Goal: Task Accomplishment & Management: Use online tool/utility

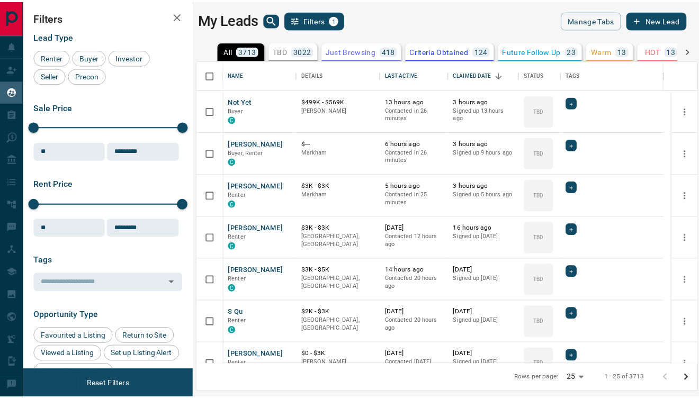
scroll to position [297, 499]
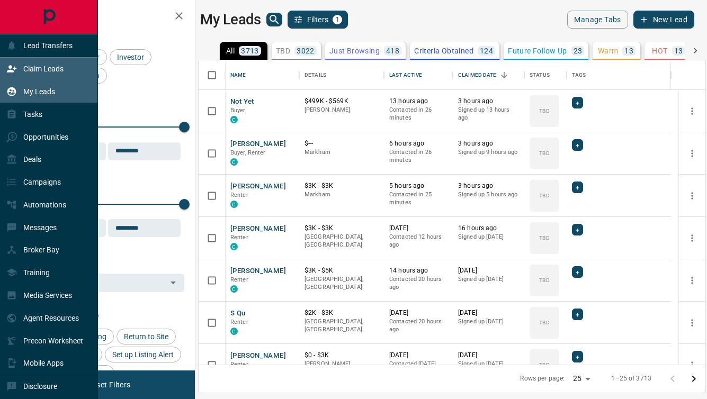
click at [11, 67] on icon at bounding box center [12, 69] width 10 height 7
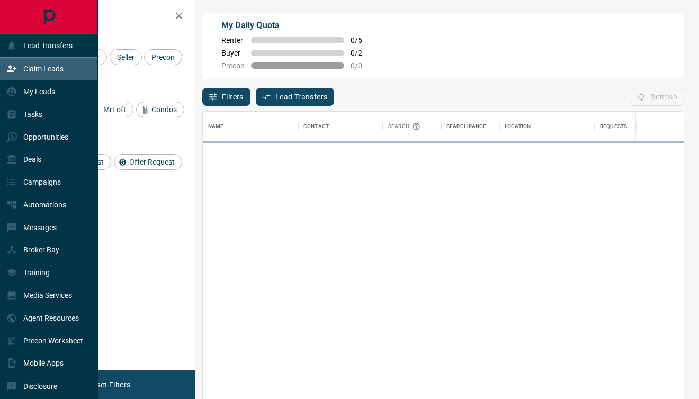
scroll to position [295, 473]
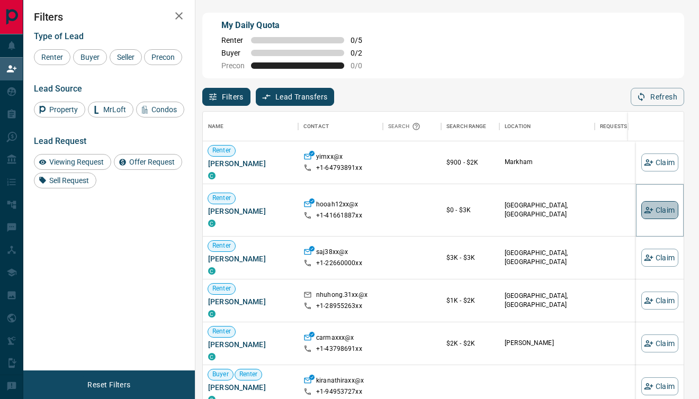
click at [645, 205] on button "Claim" at bounding box center [659, 210] width 37 height 18
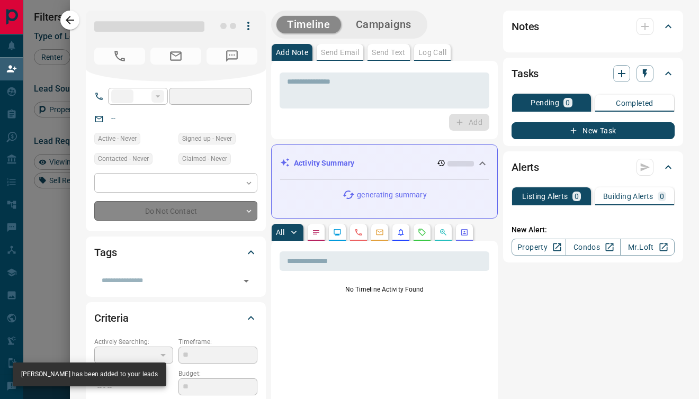
type input "**"
type input "**********"
type input "*"
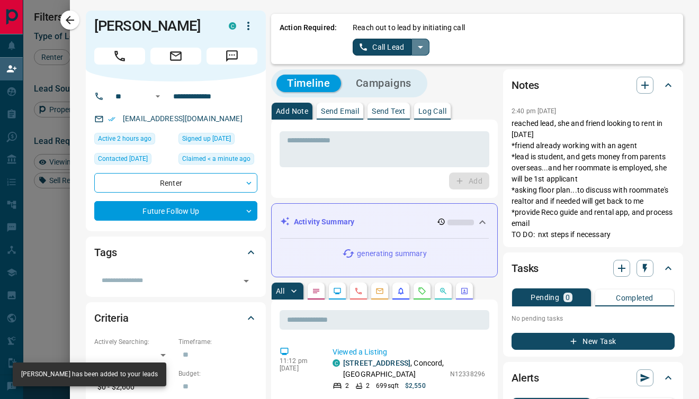
click at [416, 46] on icon "split button" at bounding box center [420, 47] width 13 height 13
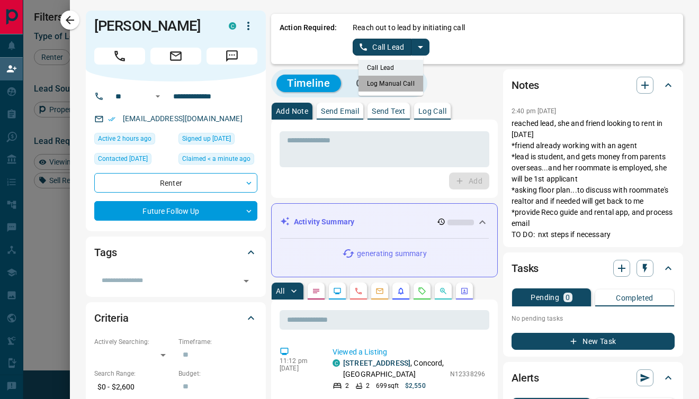
click at [391, 79] on li "Log Manual Call" at bounding box center [391, 84] width 65 height 16
click at [367, 44] on button "Log Manual Call" at bounding box center [388, 47] width 70 height 17
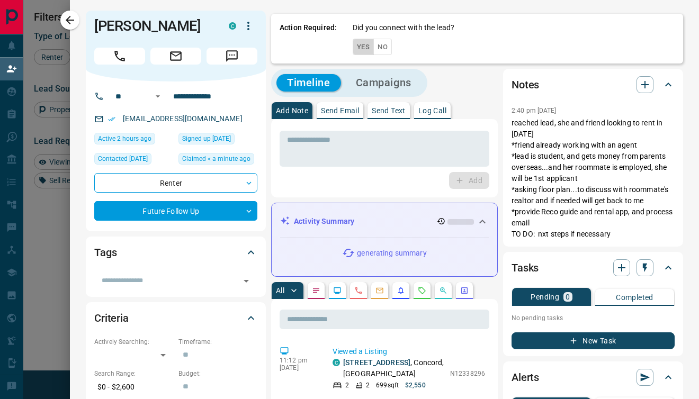
click at [358, 44] on button "Yes" at bounding box center [363, 47] width 21 height 16
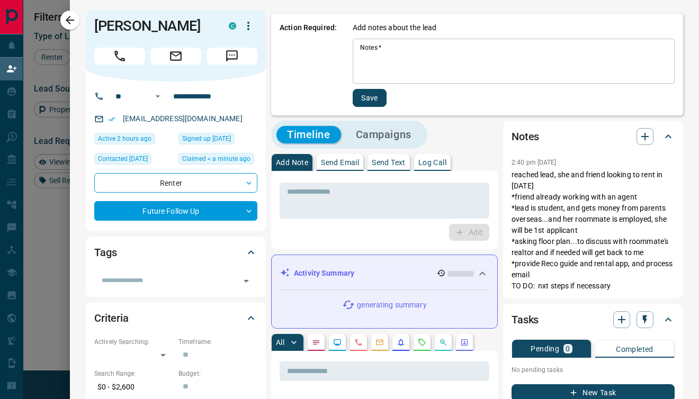
click at [360, 57] on textarea "Notes   *" at bounding box center [513, 61] width 307 height 36
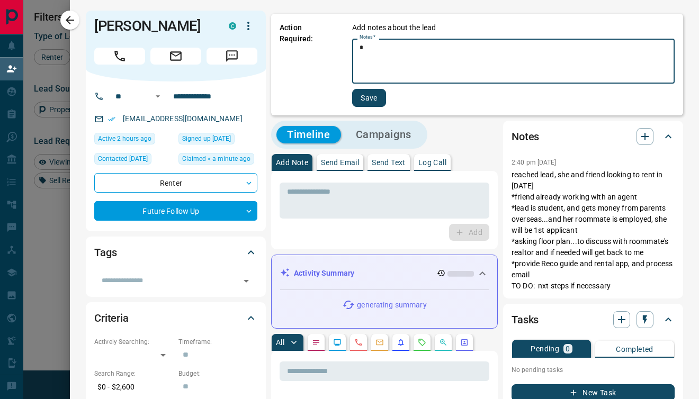
type textarea "*"
click at [369, 100] on button "Save" at bounding box center [369, 98] width 34 height 18
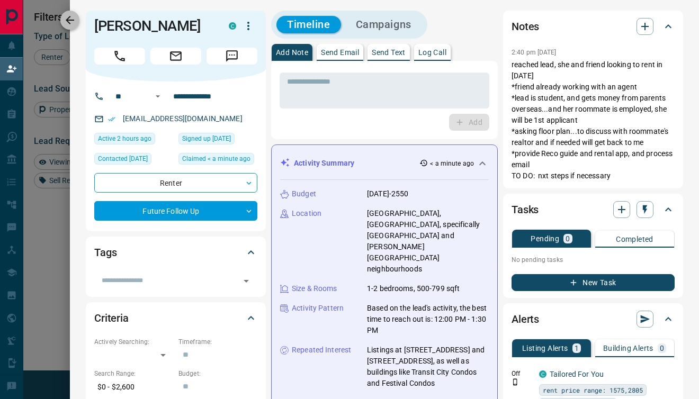
click at [70, 19] on icon "button" at bounding box center [70, 20] width 13 height 13
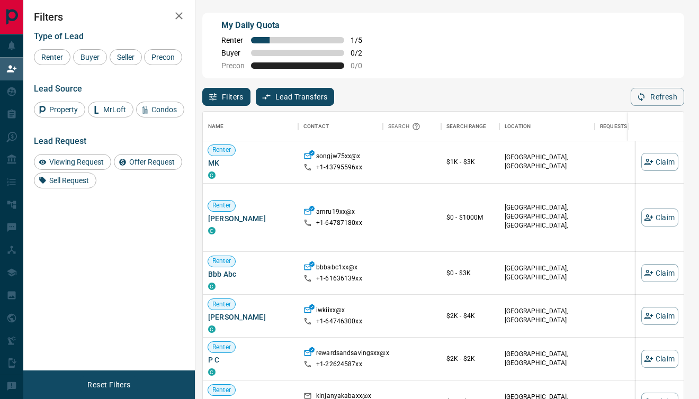
scroll to position [259, 0]
click at [644, 311] on icon "button" at bounding box center [649, 315] width 10 height 10
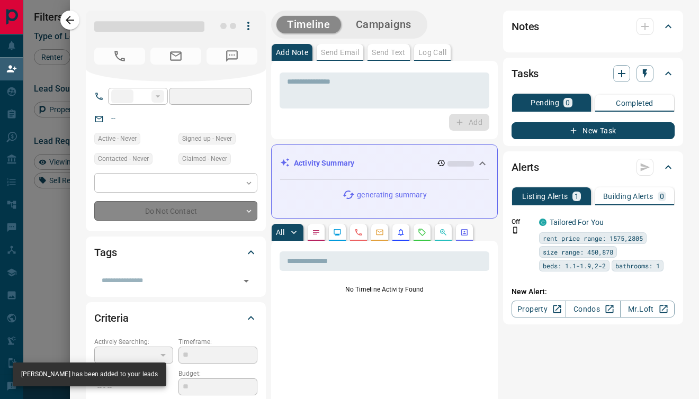
type input "**"
type input "**********"
type input "**"
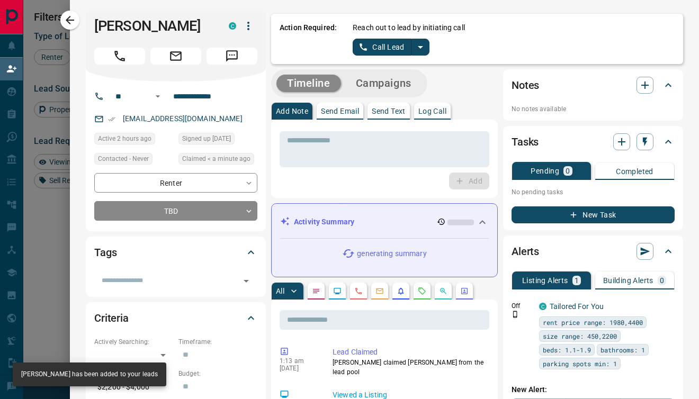
click at [418, 46] on icon "split button" at bounding box center [420, 47] width 5 height 3
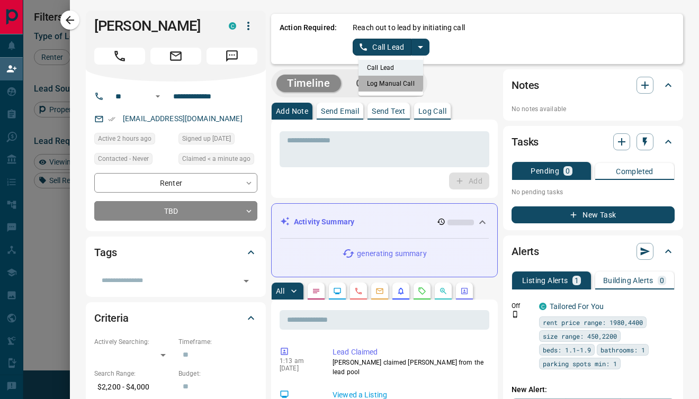
click at [378, 83] on li "Log Manual Call" at bounding box center [391, 84] width 65 height 16
click at [364, 48] on button "Log Manual Call" at bounding box center [388, 47] width 70 height 17
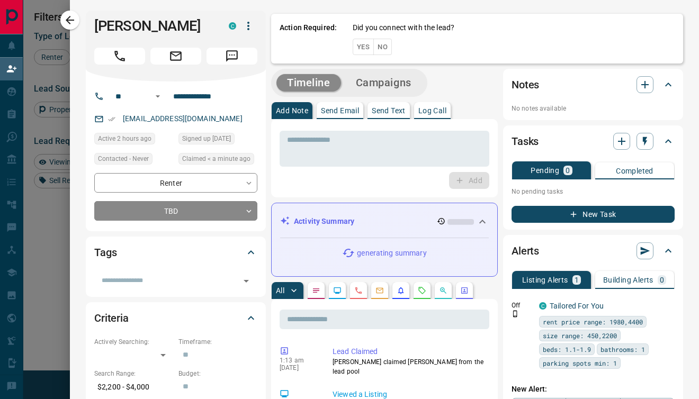
click at [355, 45] on button "Yes" at bounding box center [363, 47] width 21 height 16
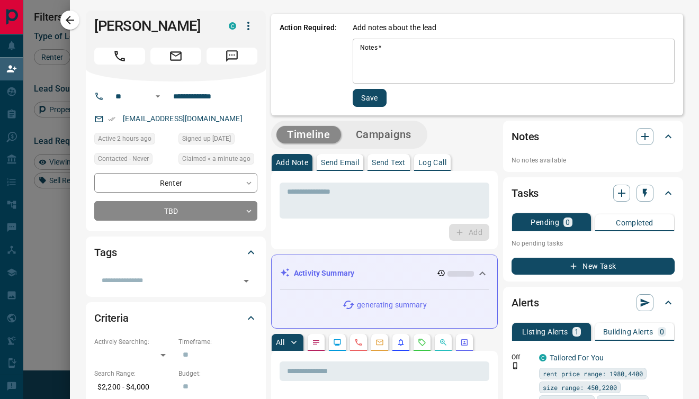
click at [366, 53] on textarea "Notes   *" at bounding box center [513, 61] width 307 height 36
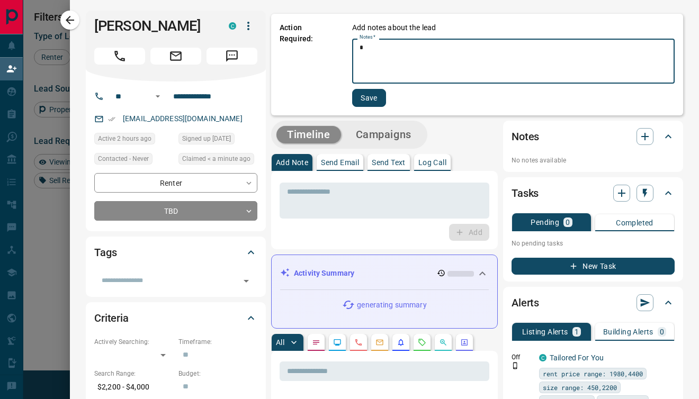
type textarea "*"
click at [359, 101] on button "Save" at bounding box center [369, 98] width 34 height 18
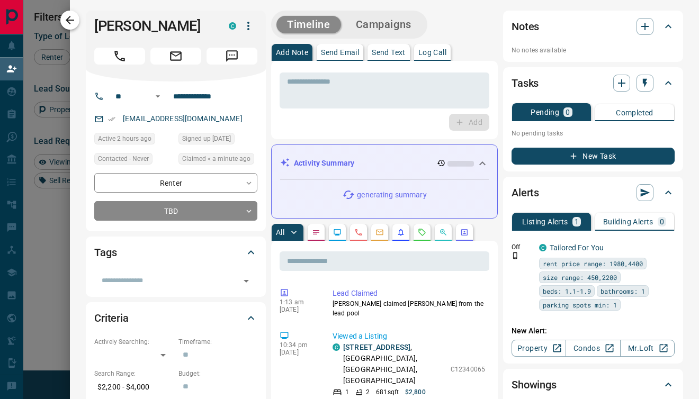
click at [74, 20] on icon "button" at bounding box center [70, 20] width 8 height 8
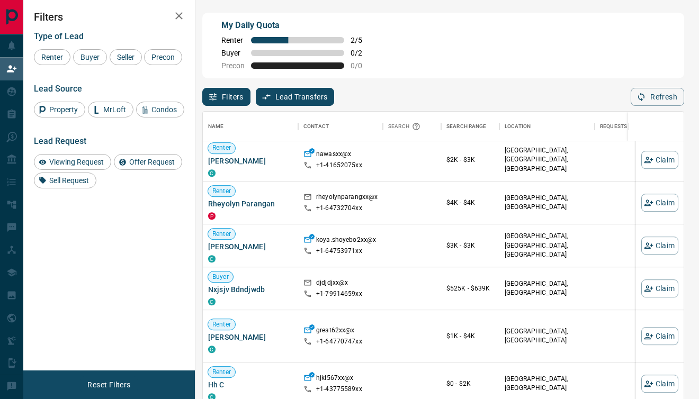
scroll to position [779, 0]
